Goal: Task Accomplishment & Management: Manage account settings

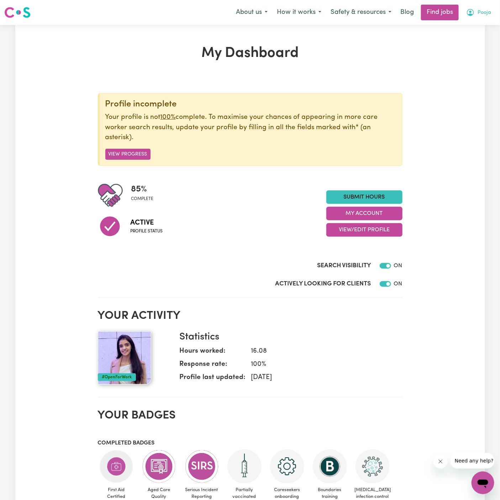
click at [483, 10] on span "Pooja" at bounding box center [485, 13] width 14 height 8
click at [483, 23] on link "My Account" at bounding box center [467, 28] width 56 height 14
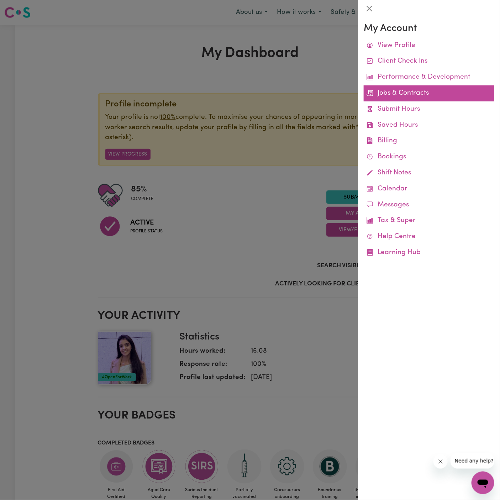
click at [428, 85] on link "Jobs & Contracts" at bounding box center [429, 93] width 131 height 16
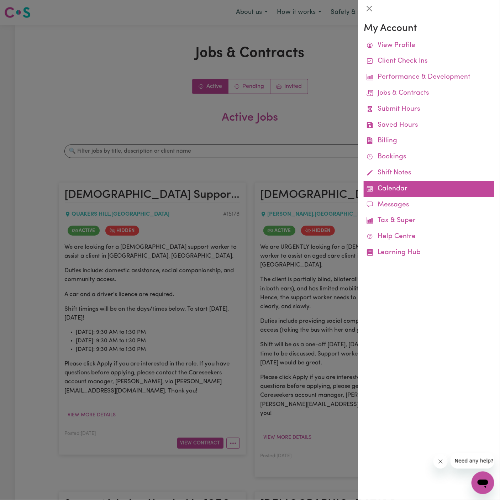
click at [385, 189] on link "Calendar" at bounding box center [429, 189] width 131 height 16
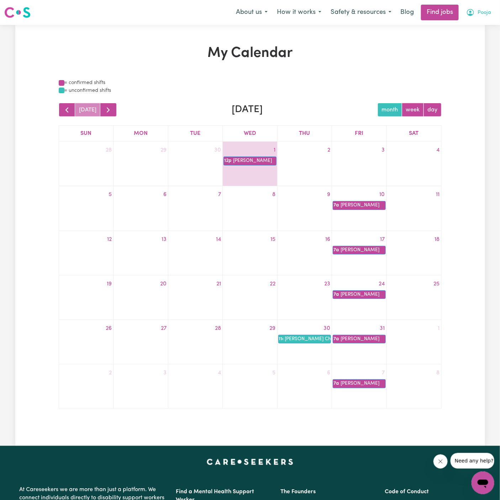
click at [490, 14] on span "Pooja" at bounding box center [485, 13] width 14 height 8
click at [481, 30] on link "My Account" at bounding box center [467, 28] width 56 height 14
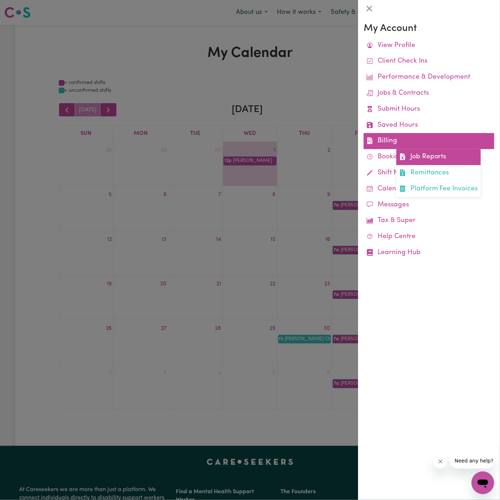
click at [398, 157] on link "Job Reports" at bounding box center [439, 157] width 84 height 16
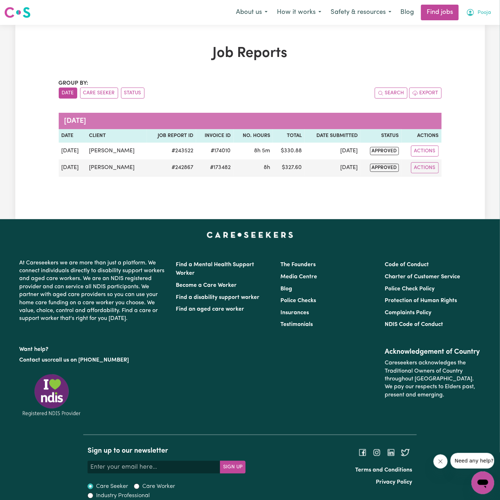
click at [492, 11] on button "Pooja" at bounding box center [479, 12] width 34 height 15
click at [481, 25] on link "My Account" at bounding box center [467, 28] width 56 height 14
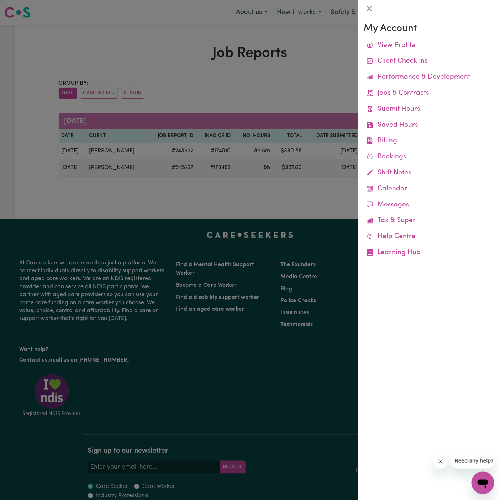
click at [325, 87] on div at bounding box center [250, 250] width 500 height 500
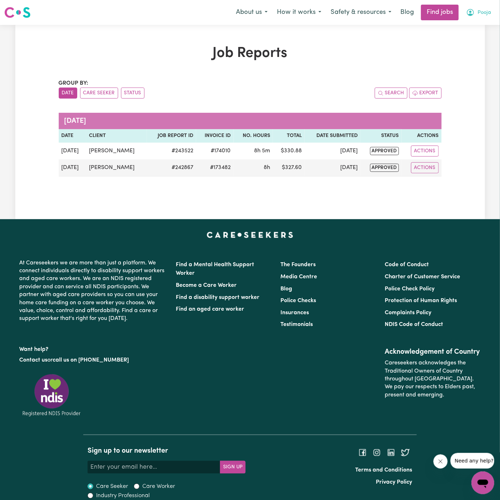
click at [487, 10] on span "Pooja" at bounding box center [485, 13] width 14 height 8
click at [467, 28] on link "My Account" at bounding box center [467, 28] width 56 height 14
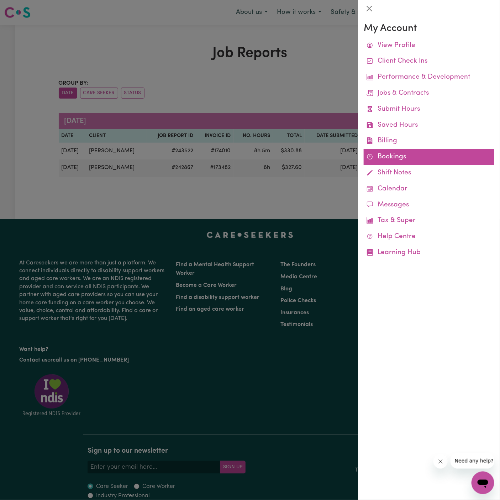
click at [388, 154] on link "Bookings" at bounding box center [429, 157] width 131 height 16
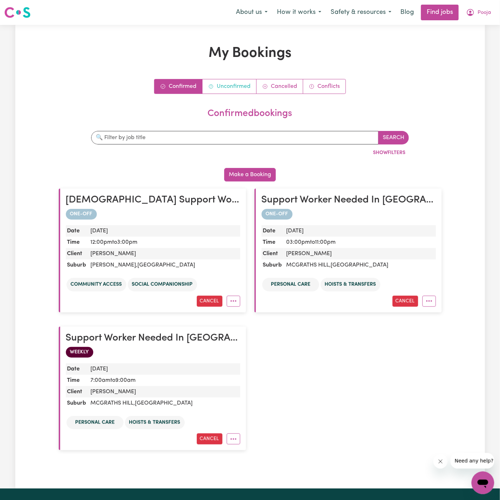
click at [247, 85] on link "Unconfirmed" at bounding box center [230, 86] width 54 height 14
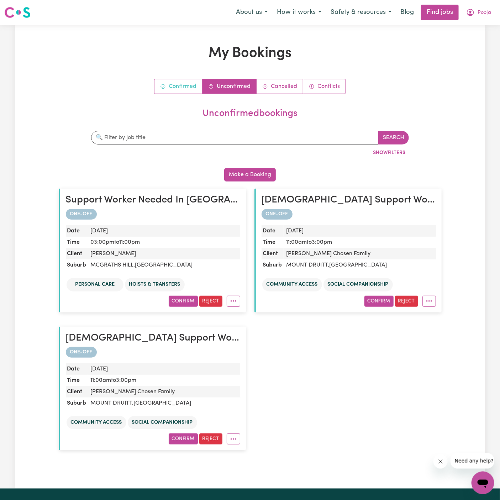
click at [189, 85] on link "Confirmed" at bounding box center [179, 86] width 48 height 14
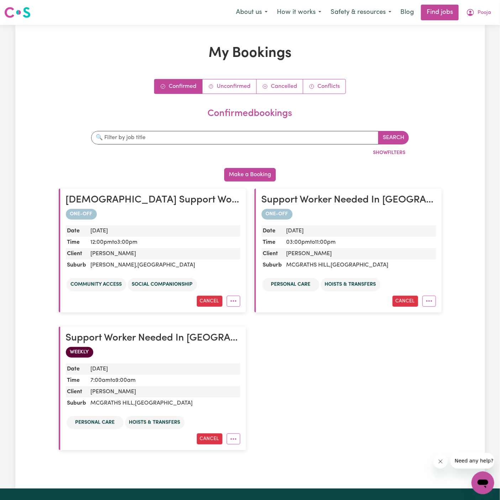
click at [189, 85] on link "Confirmed" at bounding box center [179, 86] width 48 height 14
click at [235, 93] on link "Unconfirmed" at bounding box center [230, 86] width 54 height 14
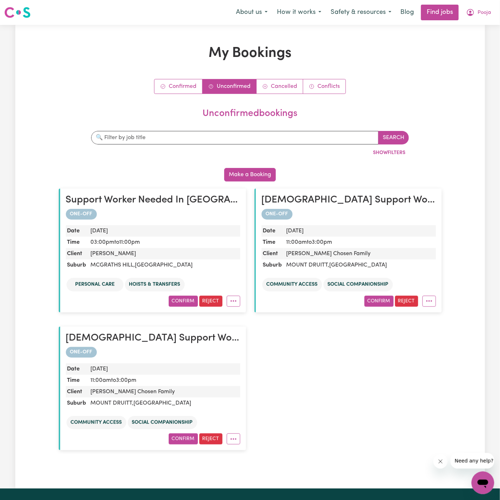
click at [170, 391] on dd "[PERSON_NAME] Chosen Family" at bounding box center [164, 391] width 152 height 11
copy dd "[PERSON_NAME] Chosen Family"
click at [213, 438] on button "Reject" at bounding box center [210, 439] width 23 height 11
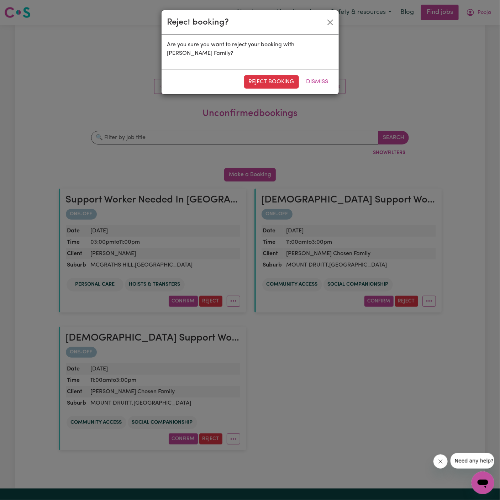
click at [281, 74] on div "reject booking Dismiss" at bounding box center [250, 81] width 177 height 25
click at [281, 78] on button "reject booking" at bounding box center [271, 82] width 55 height 14
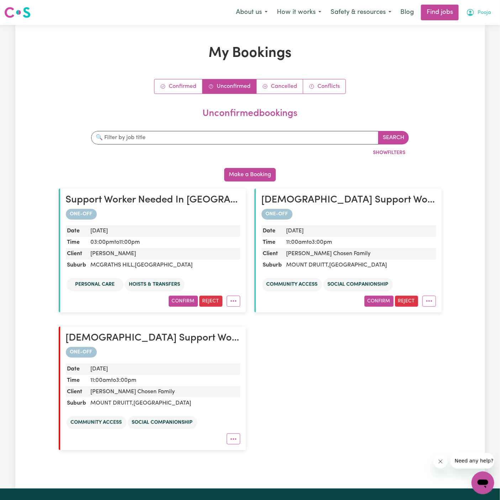
click at [491, 9] on button "Pooja" at bounding box center [479, 12] width 34 height 15
click at [484, 28] on link "My Account" at bounding box center [467, 28] width 56 height 14
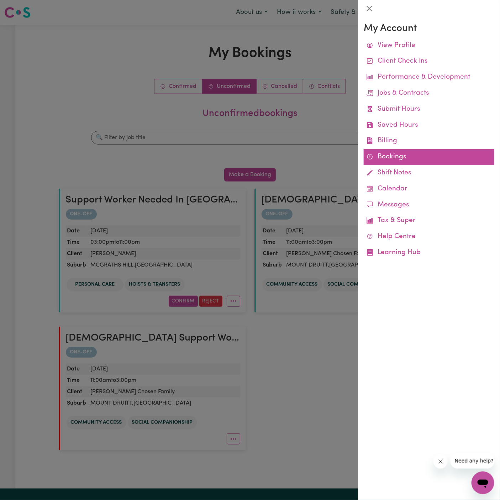
click at [386, 155] on link "Bookings" at bounding box center [429, 157] width 131 height 16
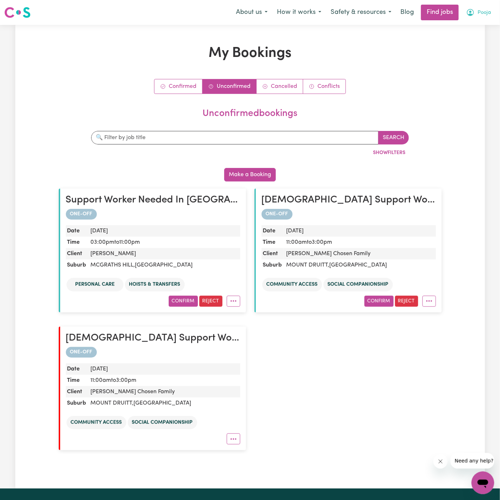
click at [490, 13] on span "Pooja" at bounding box center [485, 13] width 14 height 8
click at [475, 30] on link "My Account" at bounding box center [467, 28] width 56 height 14
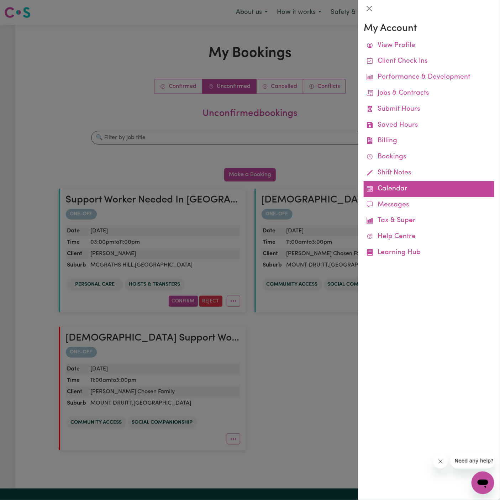
click at [388, 191] on link "Calendar" at bounding box center [429, 189] width 131 height 16
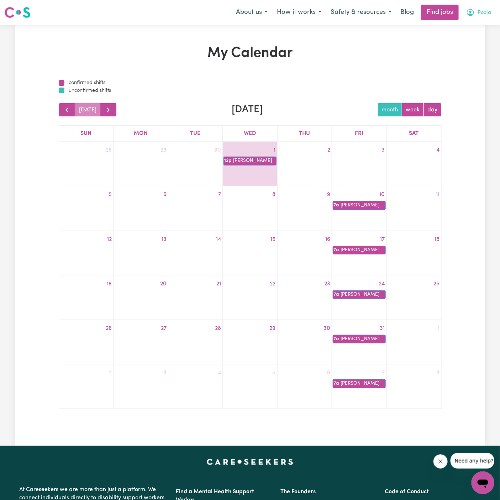
click at [488, 11] on span "Pooja" at bounding box center [485, 13] width 14 height 8
click at [485, 28] on link "My Account" at bounding box center [467, 28] width 56 height 14
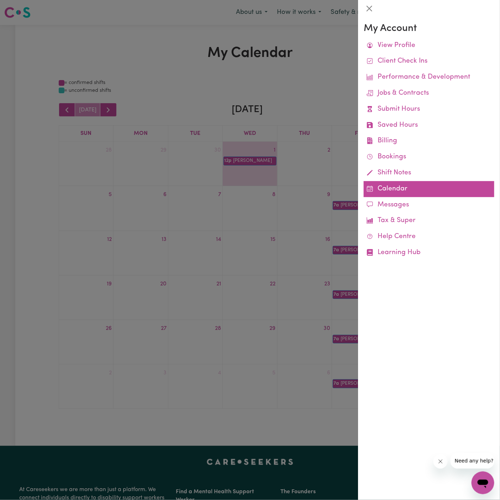
click at [388, 189] on link "Calendar" at bounding box center [429, 189] width 131 height 16
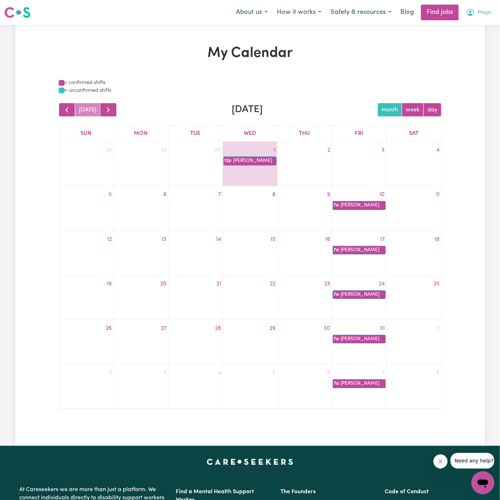
click at [485, 16] on span "Pooja" at bounding box center [485, 13] width 14 height 8
click at [472, 24] on link "My Account" at bounding box center [467, 28] width 56 height 14
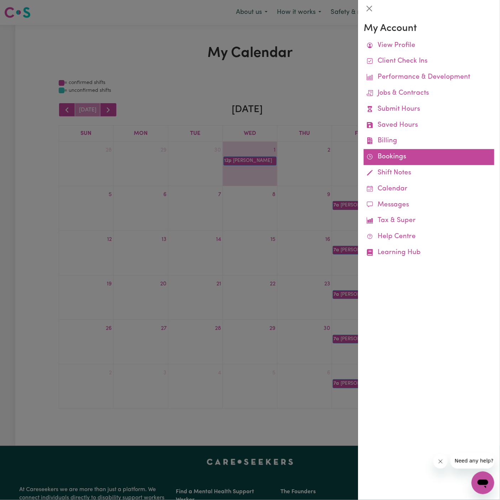
click at [384, 152] on link "Bookings" at bounding box center [429, 157] width 131 height 16
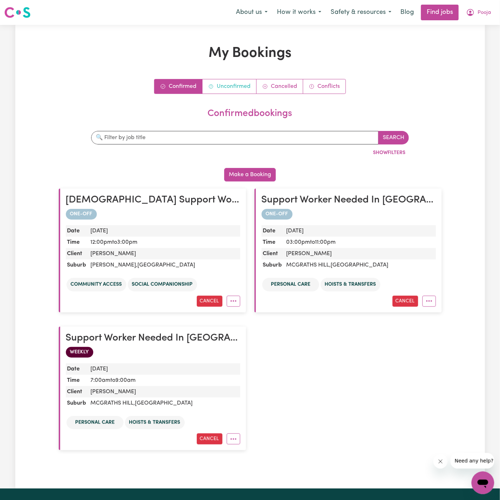
click at [221, 85] on link "Unconfirmed" at bounding box center [230, 86] width 54 height 14
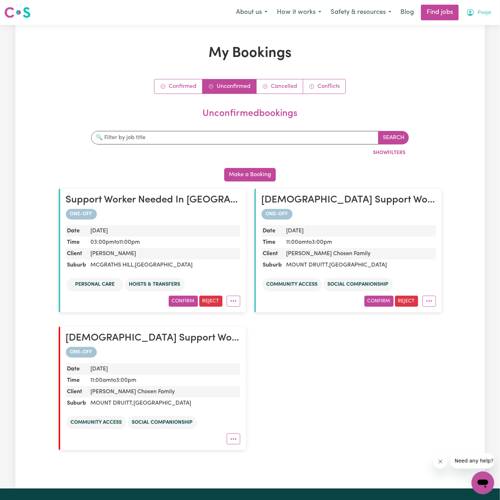
click at [485, 13] on span "Pooja" at bounding box center [485, 13] width 14 height 8
click at [484, 54] on link "Logout" at bounding box center [467, 55] width 56 height 14
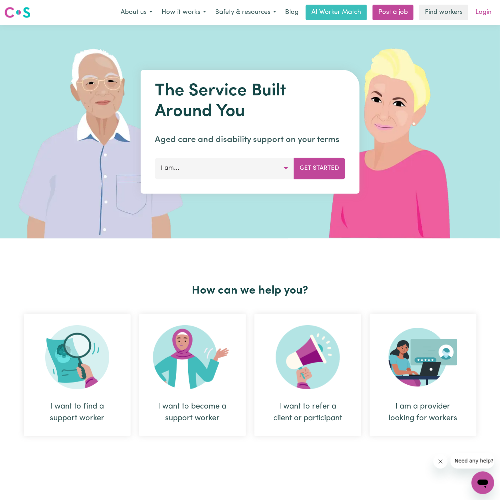
click at [485, 12] on link "Login" at bounding box center [483, 13] width 25 height 16
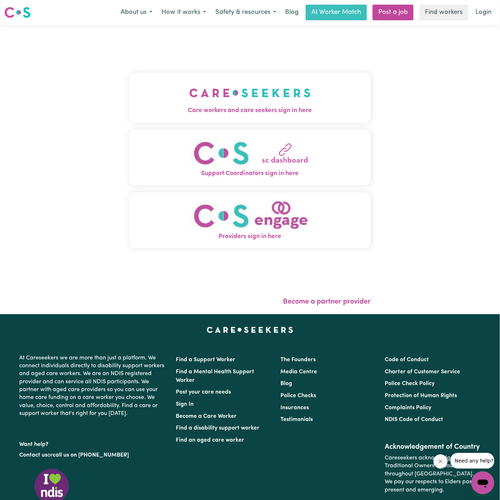
click at [245, 78] on button "Care workers and care seekers sign in here" at bounding box center [250, 98] width 242 height 50
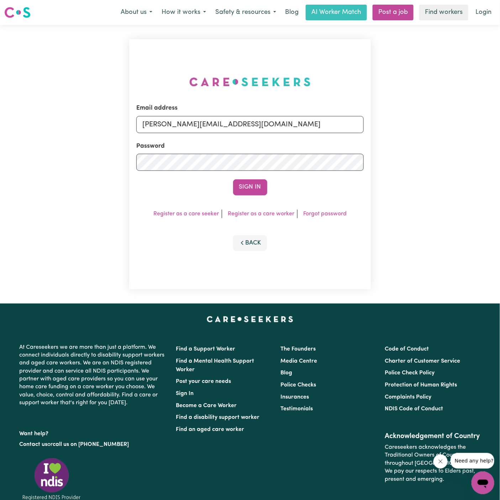
click at [249, 116] on div "Email address [PERSON_NAME][EMAIL_ADDRESS][DOMAIN_NAME]" at bounding box center [250, 118] width 228 height 29
click at [262, 121] on input "[PERSON_NAME][EMAIL_ADDRESS][DOMAIN_NAME]" at bounding box center [250, 124] width 228 height 17
drag, startPoint x: 178, startPoint y: 125, endPoint x: 454, endPoint y: 125, distance: 275.6
click at [454, 125] on div "Email address superuser~[EMAIL_ADDRESS][DOMAIN_NAME] Password Sign In Register …" at bounding box center [250, 164] width 500 height 279
type input "[EMAIL_ADDRESS][DOMAIN_NAME]"
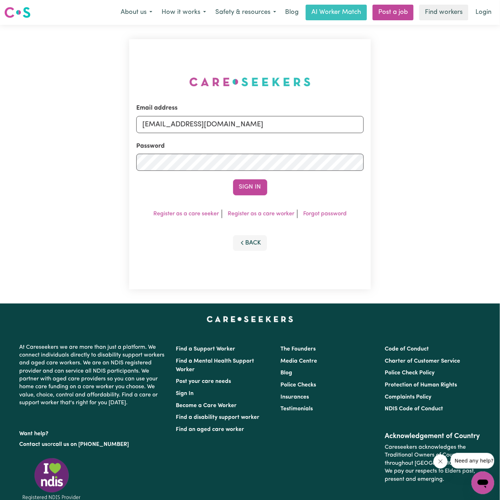
click at [250, 182] on button "Sign In" at bounding box center [250, 187] width 34 height 16
